Goal: Communication & Community: Ask a question

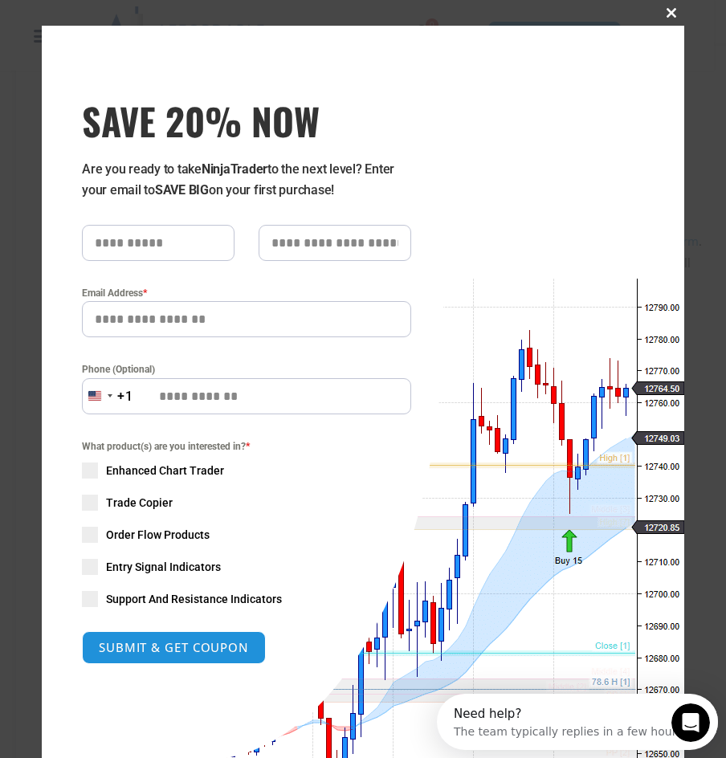
click at [670, 10] on span "SAVE 20% NOW popup" at bounding box center [672, 13] width 26 height 10
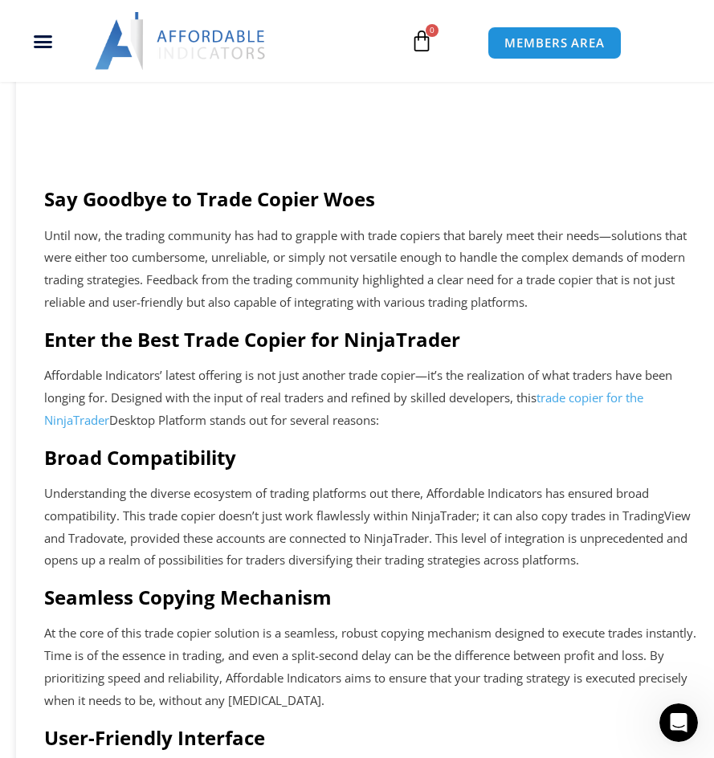
scroll to position [964, 0]
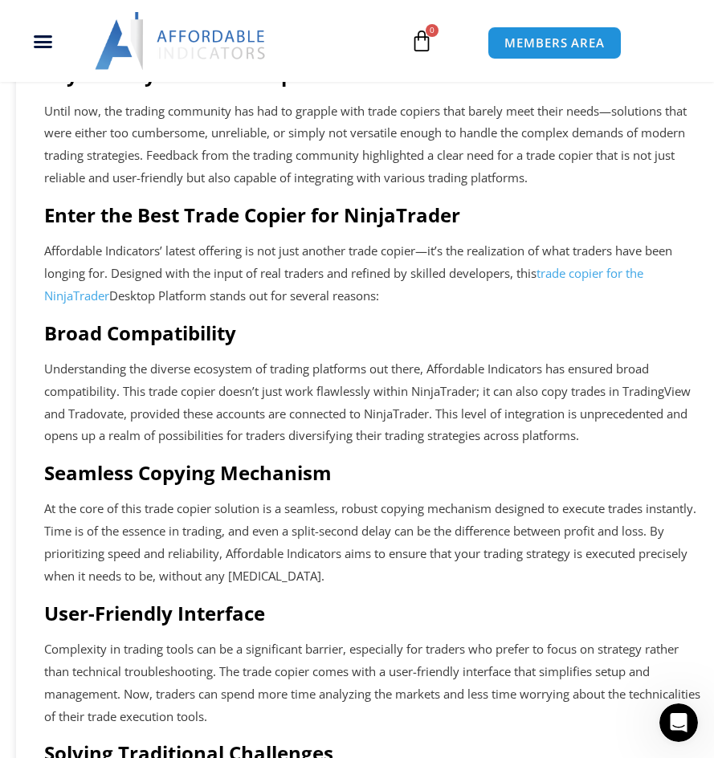
click at [594, 268] on link "trade copier for the NinjaTrader" at bounding box center [343, 284] width 599 height 39
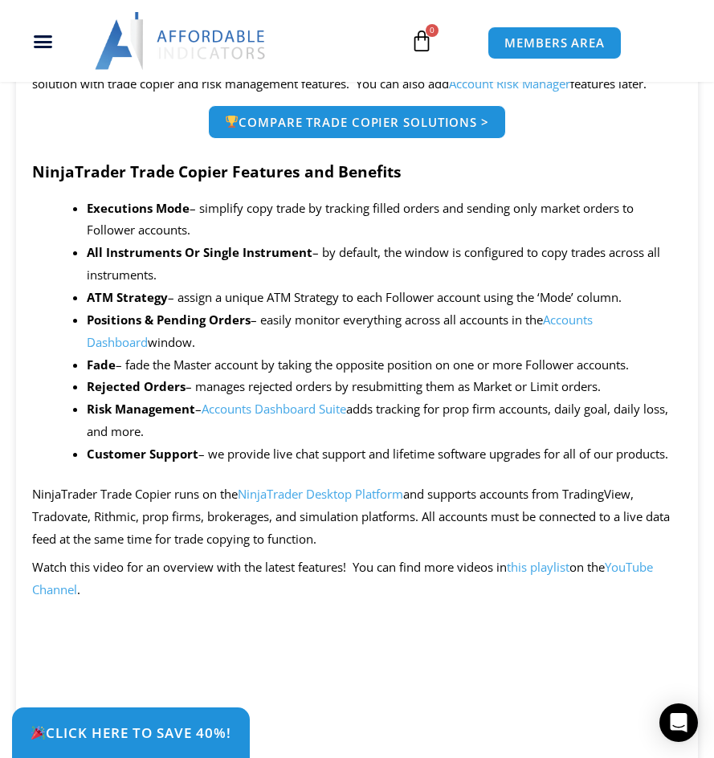
scroll to position [1374, 0]
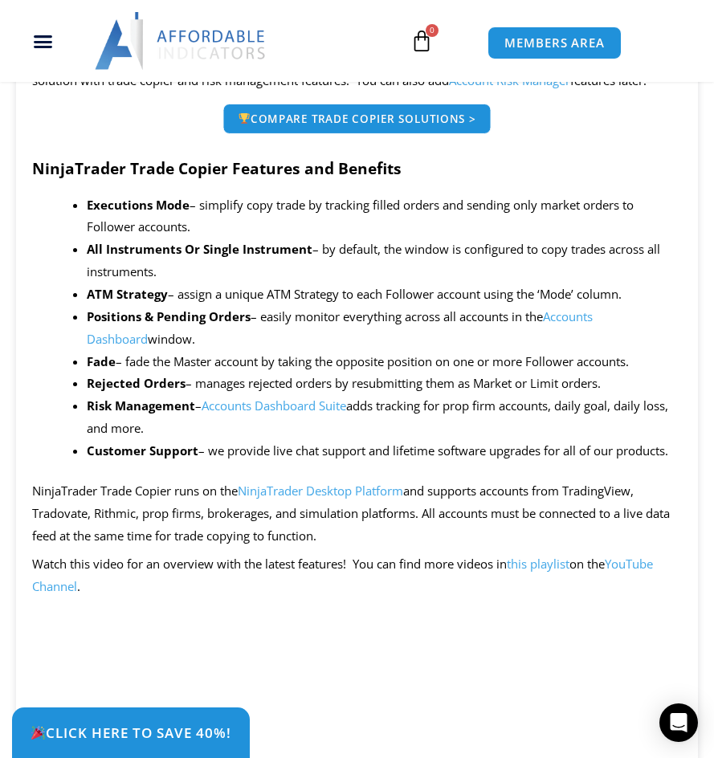
click at [377, 121] on span "Compare Trade Copier Solutions >" at bounding box center [357, 118] width 238 height 11
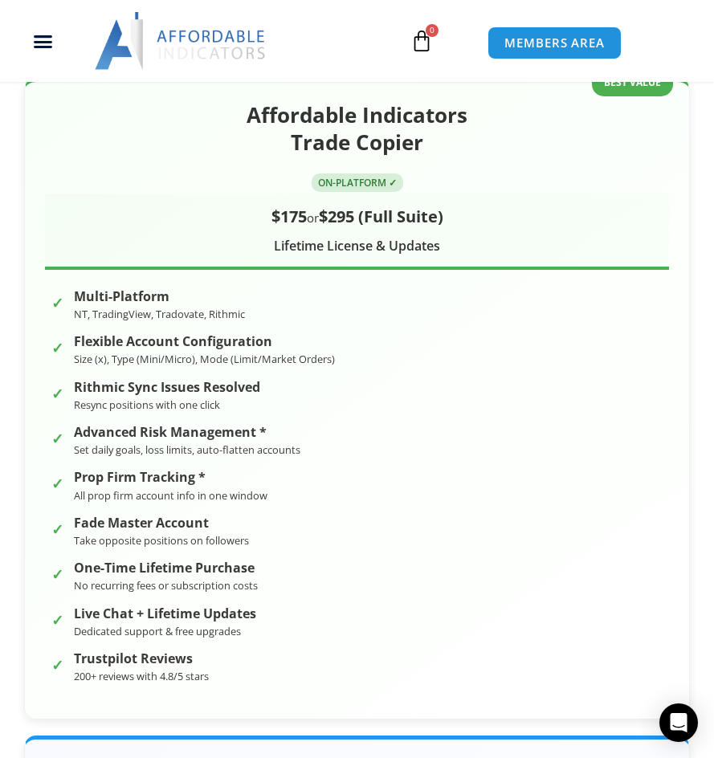
scroll to position [321, 0]
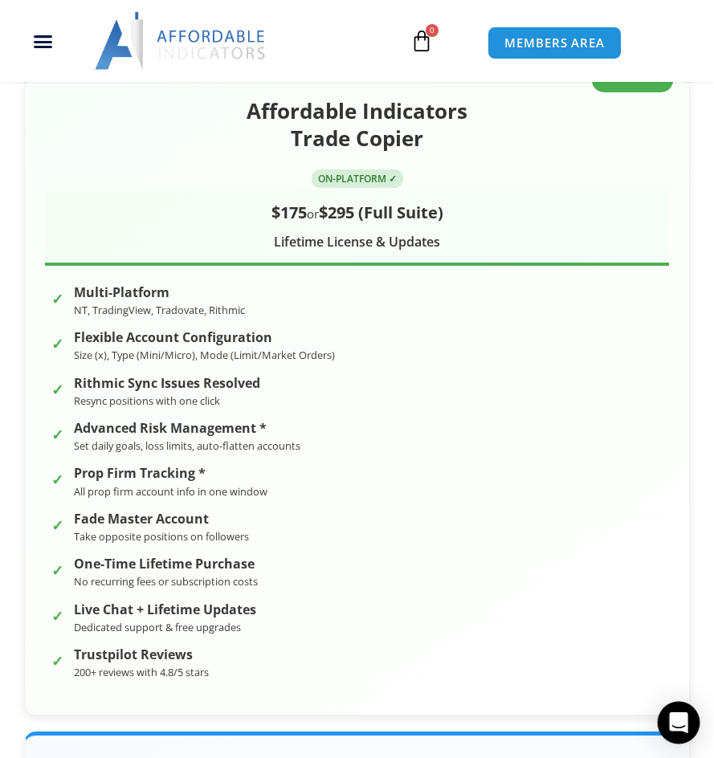
click at [672, 723] on icon "Open Intercom Messenger" at bounding box center [678, 722] width 18 height 21
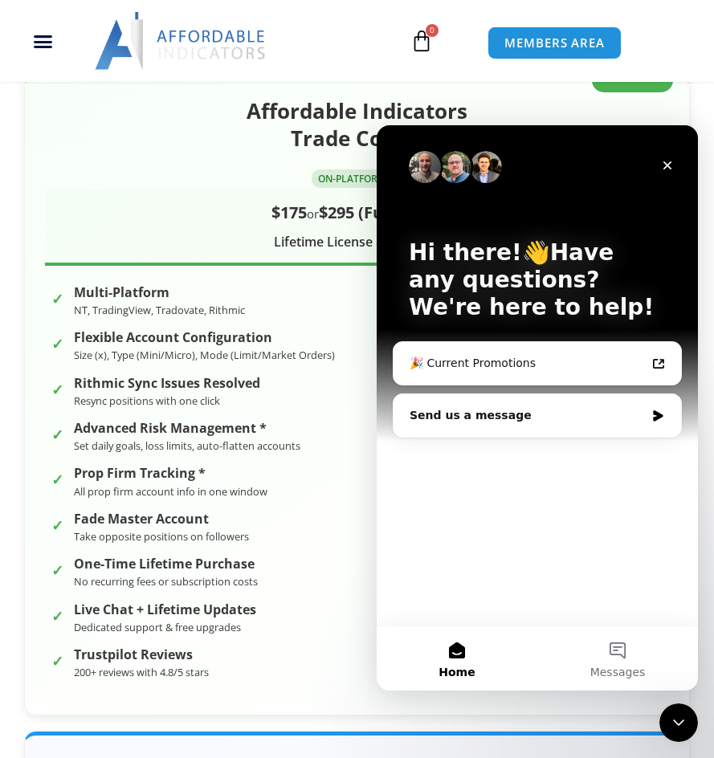
scroll to position [0, 0]
click at [467, 411] on div "Send us a message" at bounding box center [527, 415] width 235 height 17
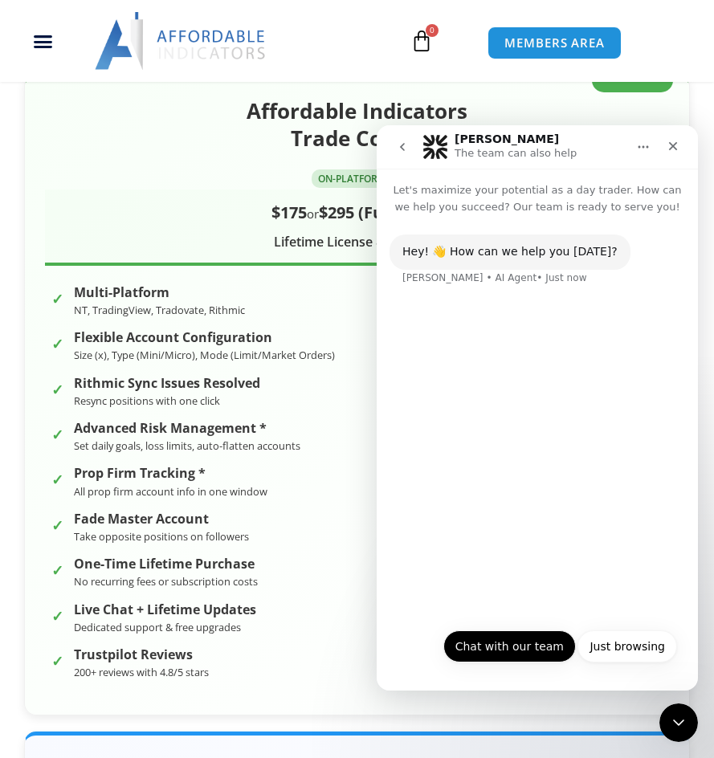
click at [492, 655] on button "Chat with our team" at bounding box center [509, 647] width 133 height 32
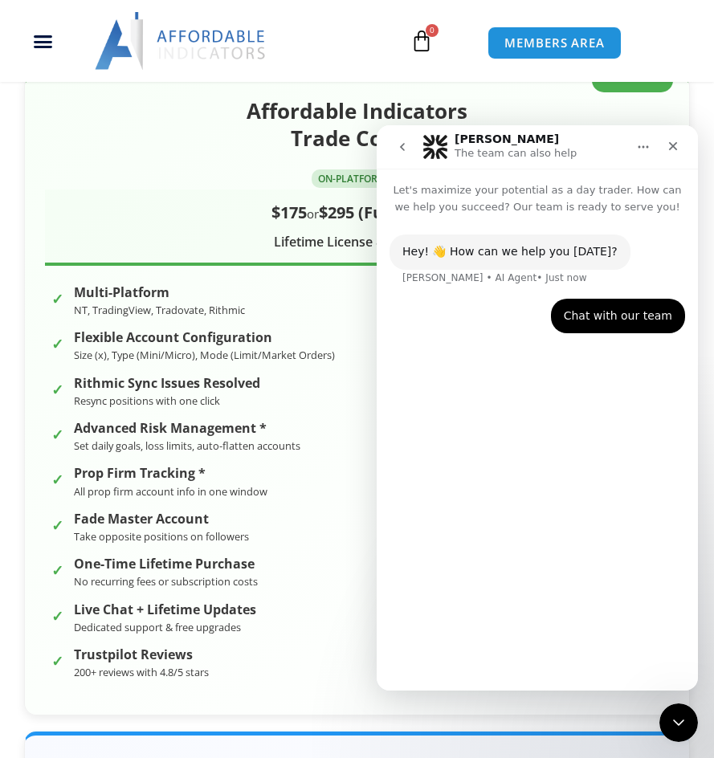
click at [449, 672] on div "Hey! 👋 How can we help you today? Solomon • AI Agent • Just now Chat with our t…" at bounding box center [537, 446] width 321 height 462
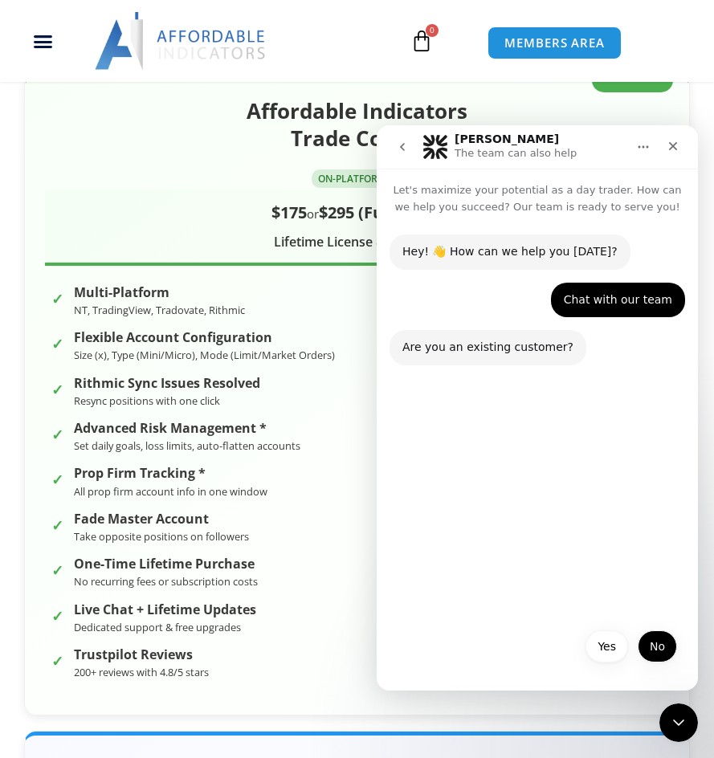
click at [653, 649] on button "No" at bounding box center [657, 647] width 39 height 32
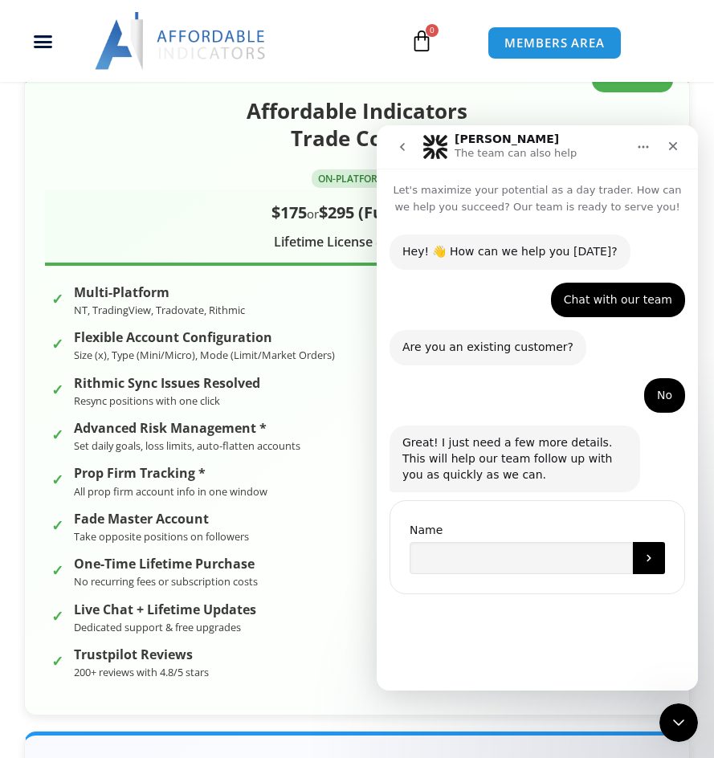
click at [575, 516] on div "Name" at bounding box center [538, 547] width 296 height 94
click at [504, 554] on input "Name" at bounding box center [521, 558] width 223 height 32
type input "******"
click at [648, 564] on icon "Submit" at bounding box center [649, 558] width 13 height 13
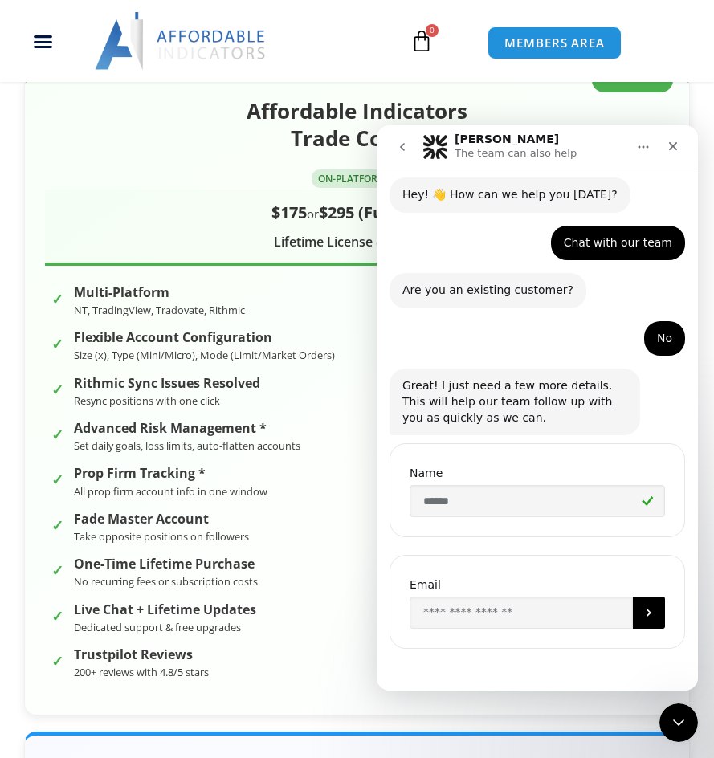
scroll to position [58, 0]
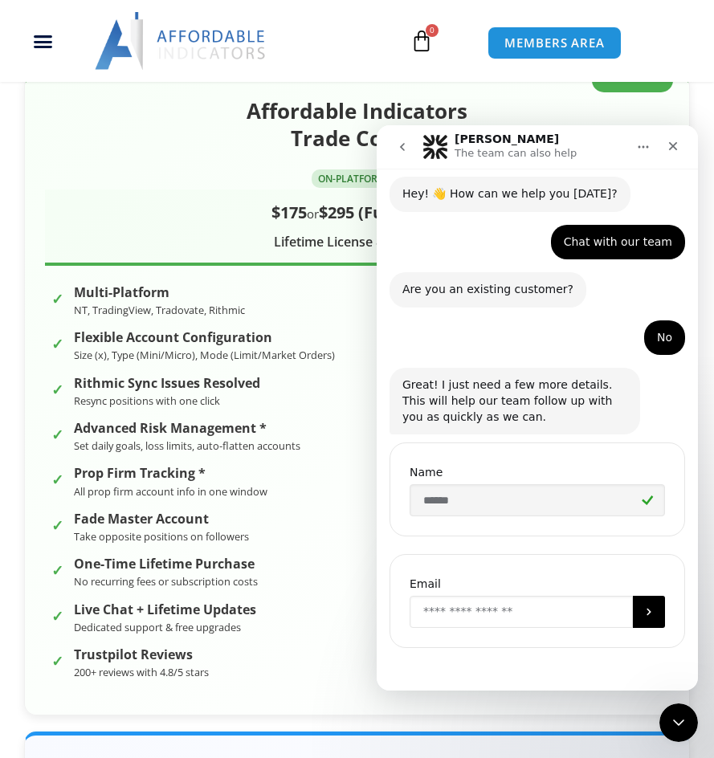
click at [458, 613] on input "Enter your email" at bounding box center [521, 612] width 223 height 32
type input "**********"
click at [647, 613] on icon "Submit" at bounding box center [649, 612] width 13 height 13
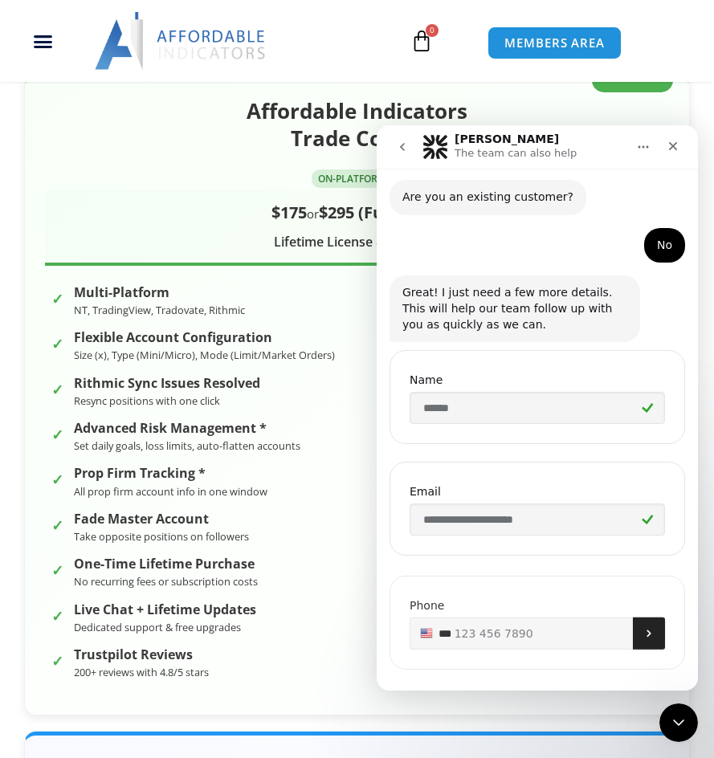
scroll to position [169, 0]
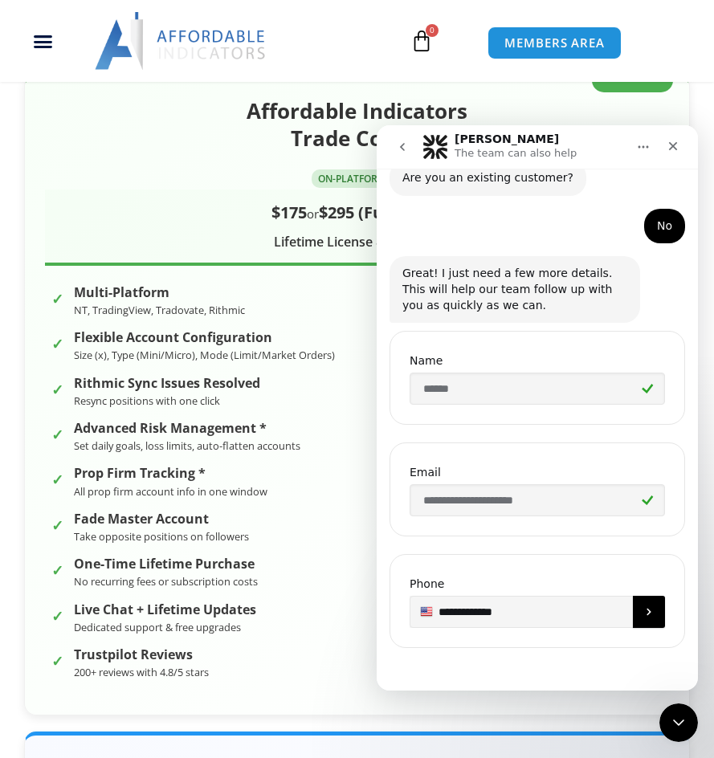
type input "**********"
click at [646, 617] on icon "Submit" at bounding box center [649, 612] width 13 height 13
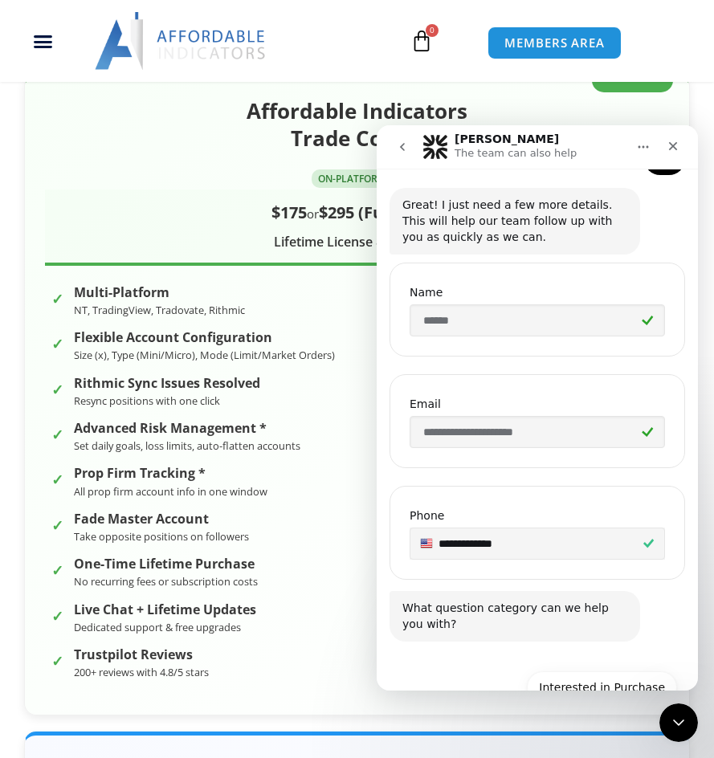
scroll to position [317, 0]
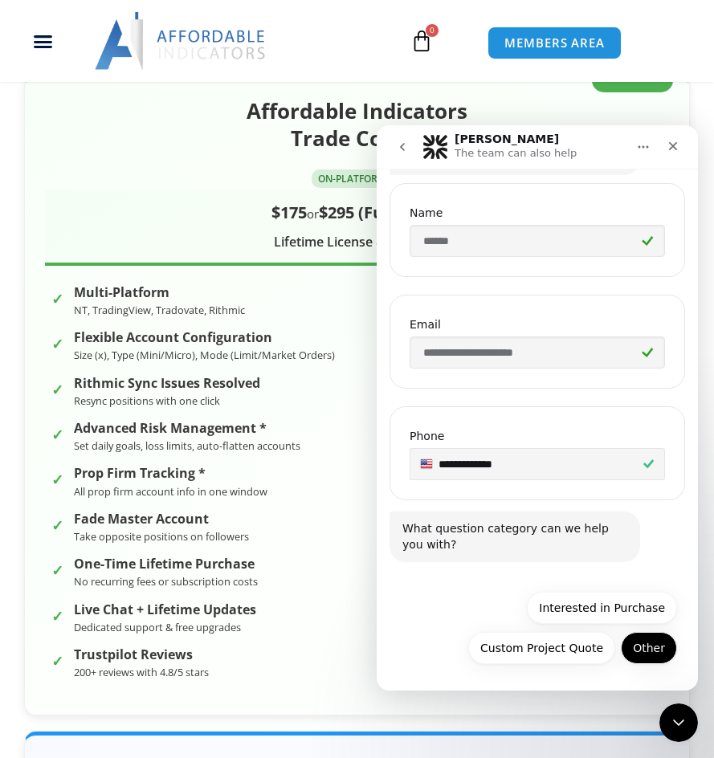
click at [645, 643] on button "Other" at bounding box center [649, 648] width 56 height 32
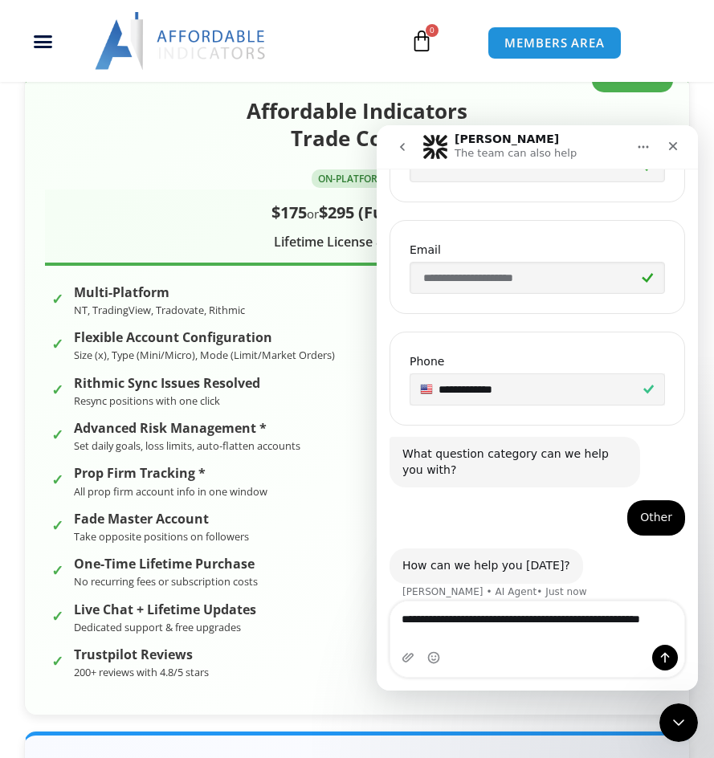
scroll to position [408, 0]
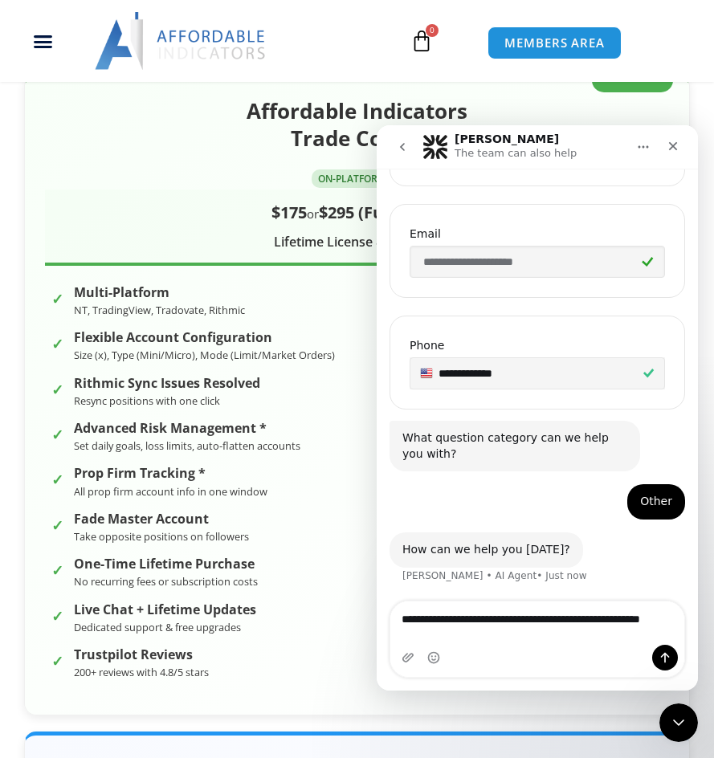
type textarea "**********"
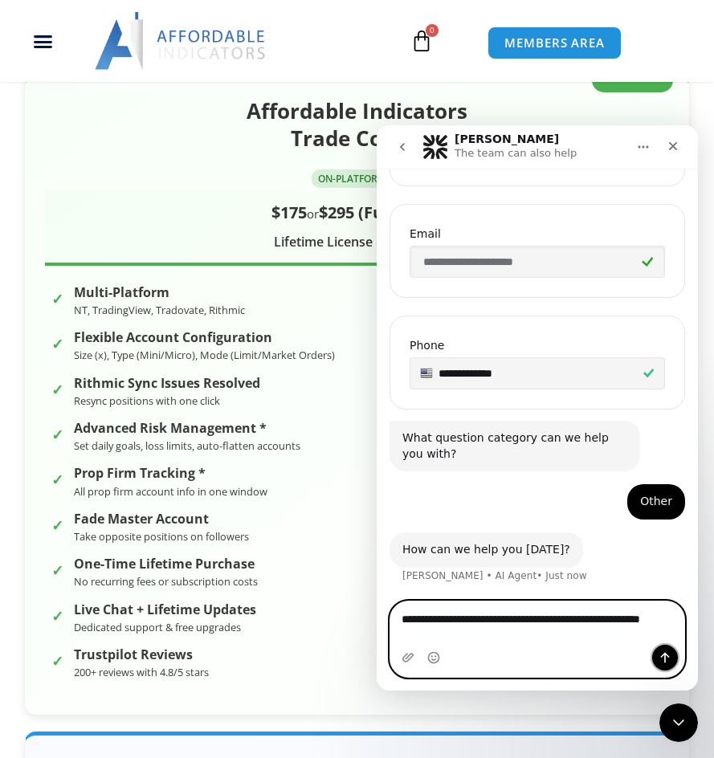
click at [663, 656] on icon "Send a message…" at bounding box center [665, 657] width 13 height 13
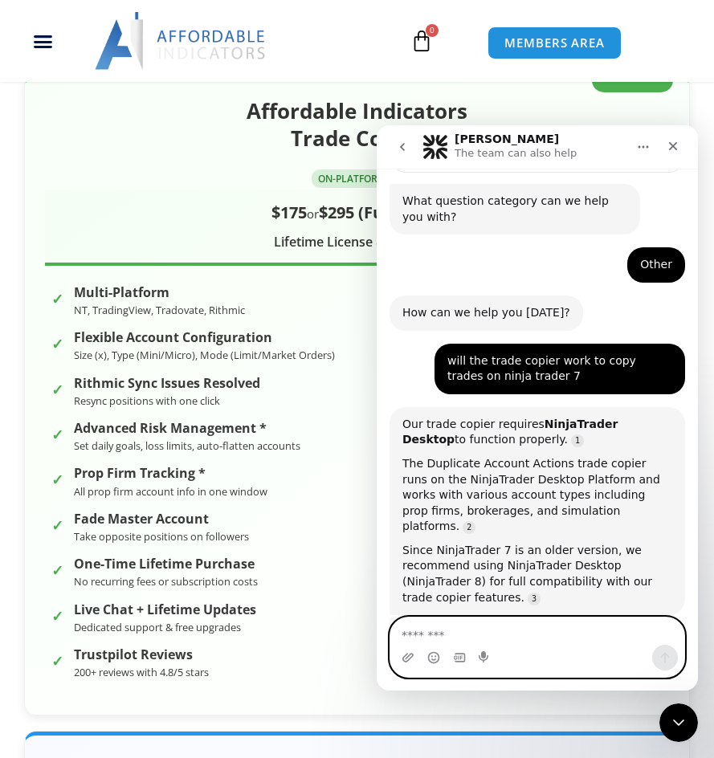
scroll to position [697, 0]
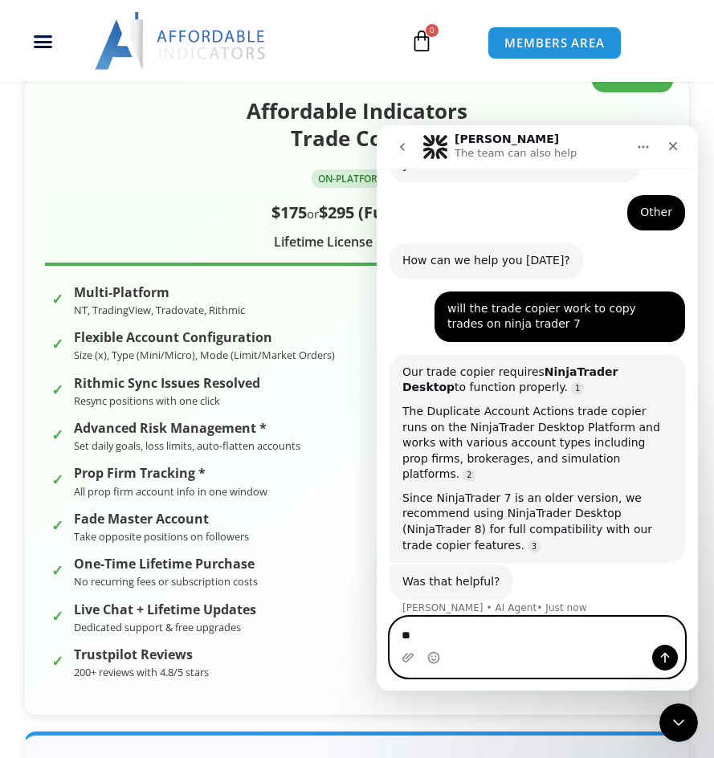
type textarea "***"
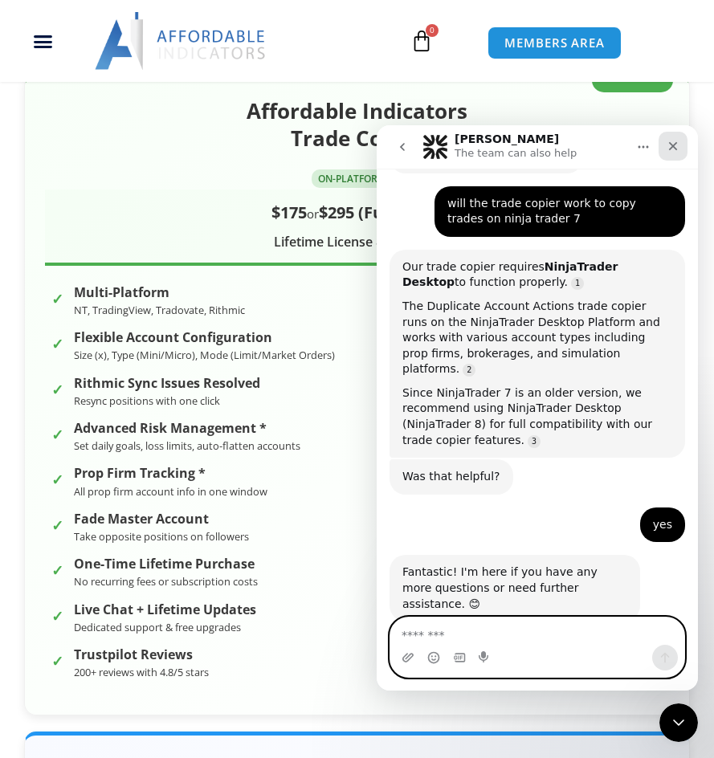
scroll to position [809, 0]
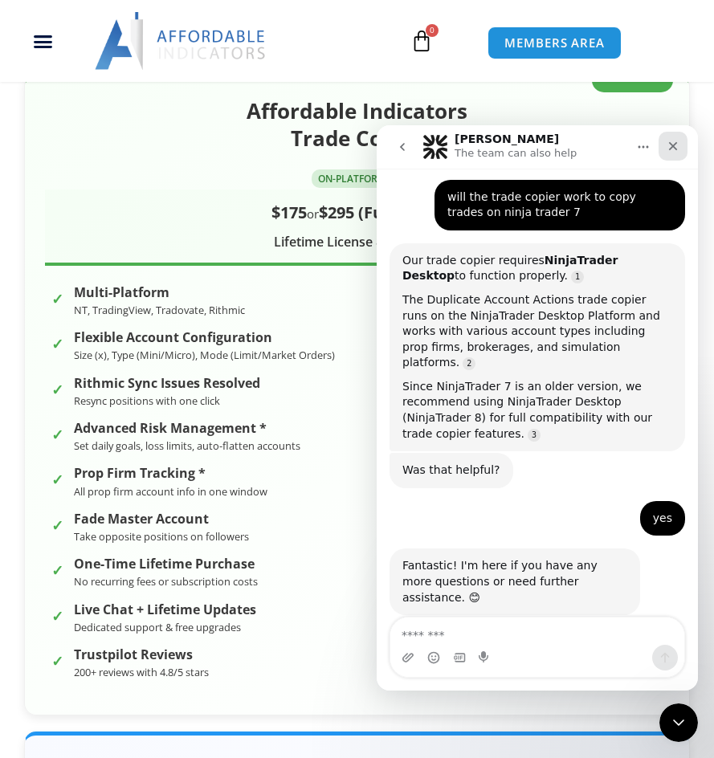
click at [670, 146] on icon "Close" at bounding box center [673, 146] width 13 height 13
